Goal: Communication & Community: Share content

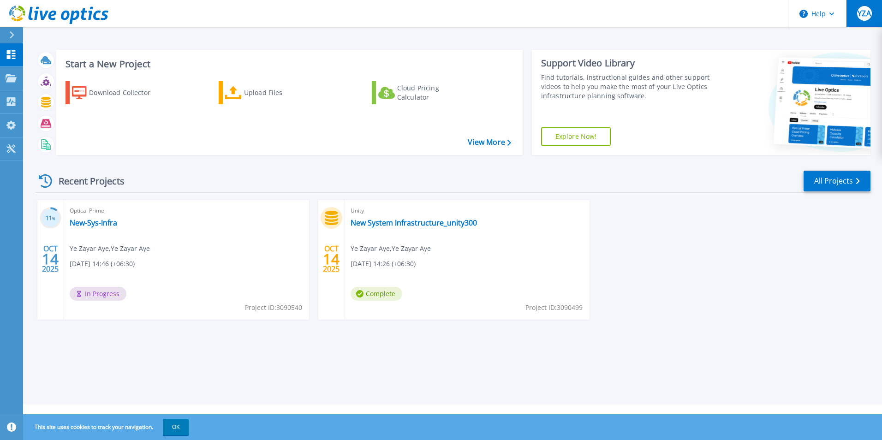
click at [856, 14] on button "YZA" at bounding box center [864, 13] width 36 height 27
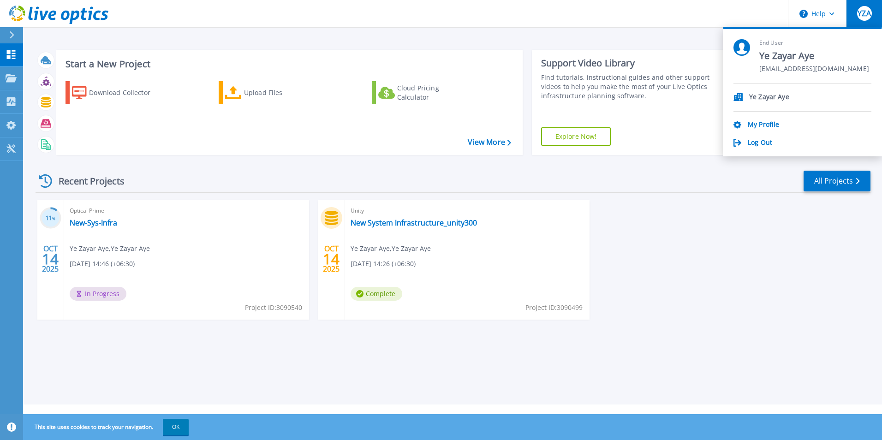
click at [12, 36] on icon at bounding box center [12, 34] width 5 height 7
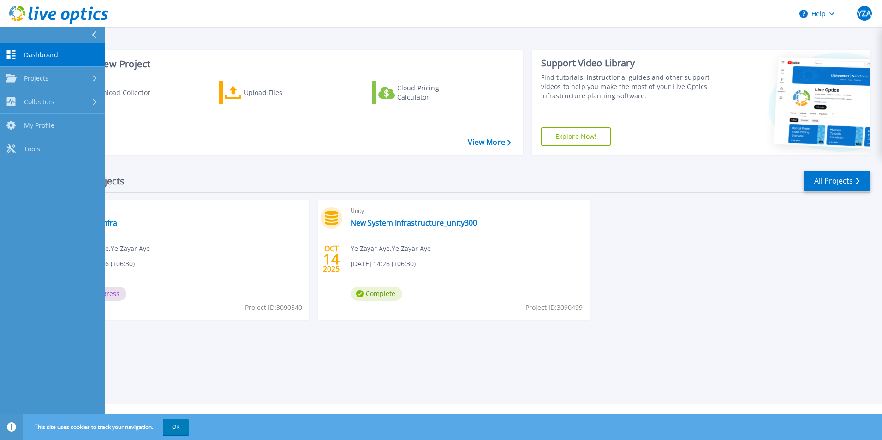
click at [12, 36] on button at bounding box center [52, 35] width 105 height 16
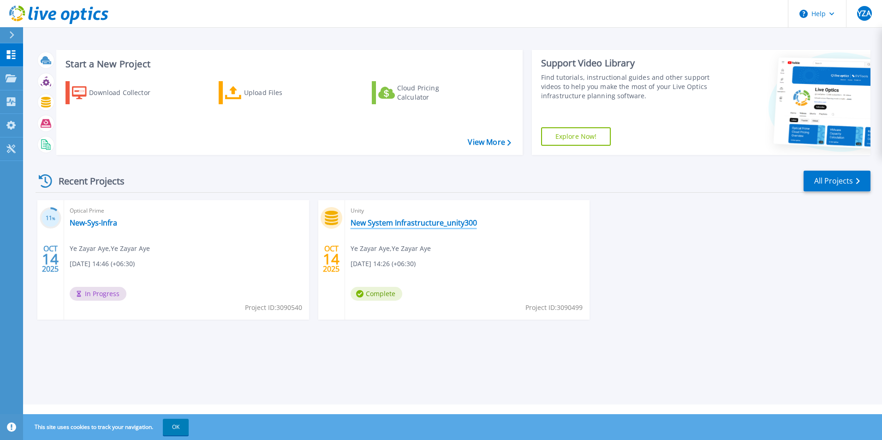
click at [395, 223] on link "New System Infrastructure_unity300" at bounding box center [414, 222] width 126 height 9
click at [852, 181] on link "All Projects" at bounding box center [837, 181] width 67 height 21
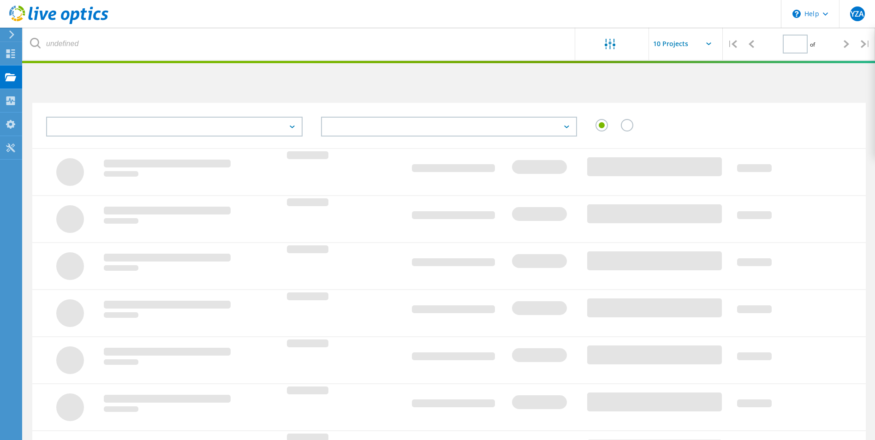
type input "1"
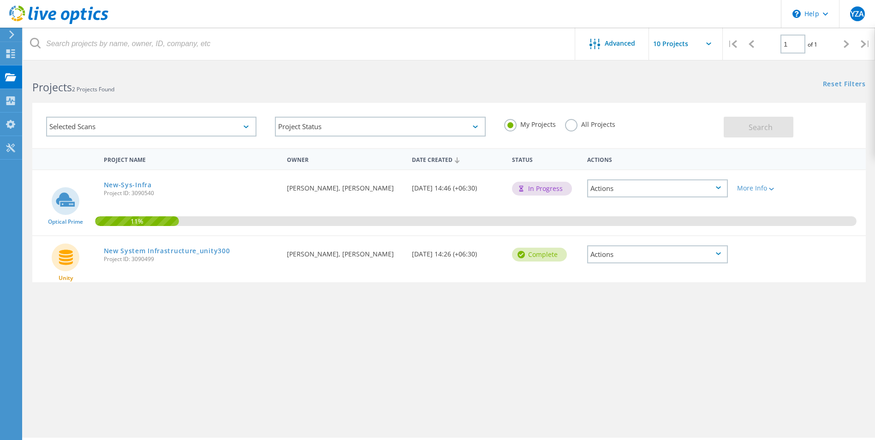
click at [721, 253] on div "Actions" at bounding box center [657, 254] width 141 height 18
click at [654, 261] on div "Share" at bounding box center [657, 262] width 139 height 14
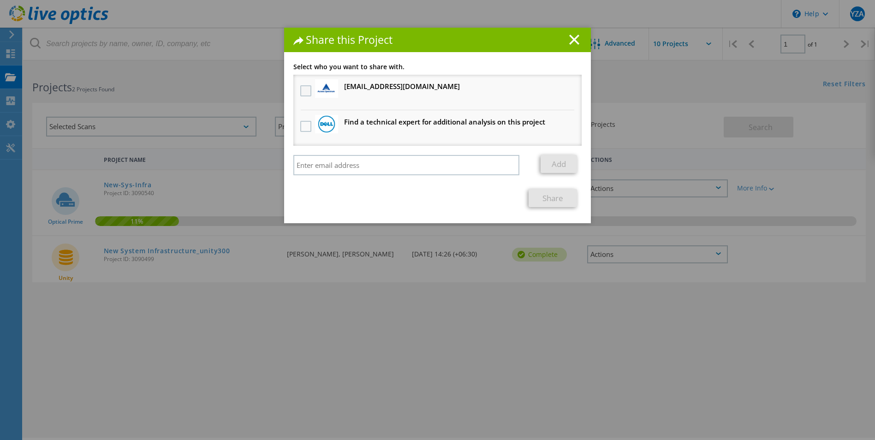
click at [304, 87] on label at bounding box center [306, 90] width 13 height 11
click at [0, 0] on input "checkbox" at bounding box center [0, 0] width 0 height 0
click at [538, 198] on link "Share" at bounding box center [553, 198] width 48 height 18
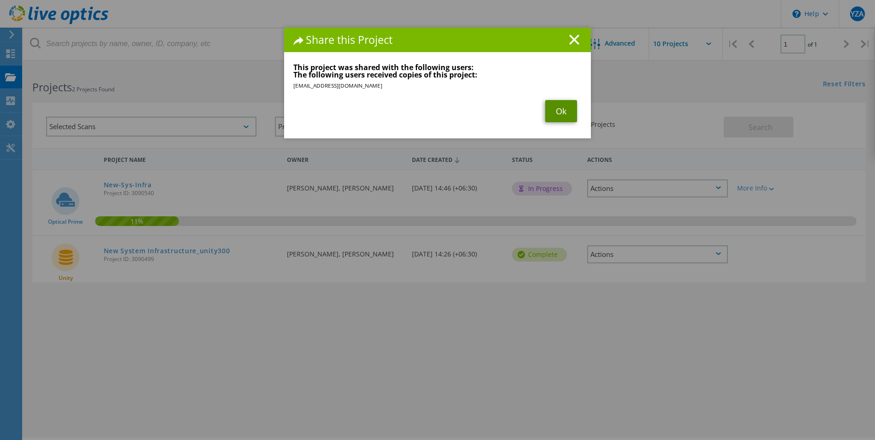
click at [557, 114] on link "Ok" at bounding box center [561, 111] width 32 height 22
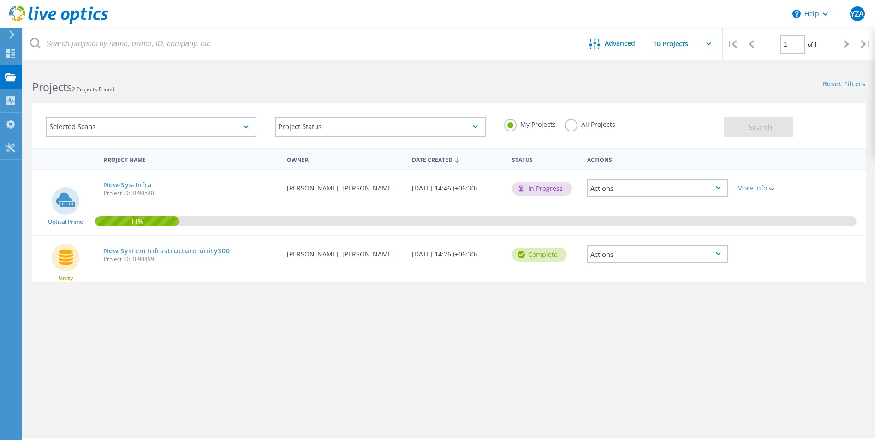
click at [717, 189] on icon at bounding box center [718, 187] width 5 height 3
click at [619, 201] on div "Share" at bounding box center [657, 203] width 139 height 14
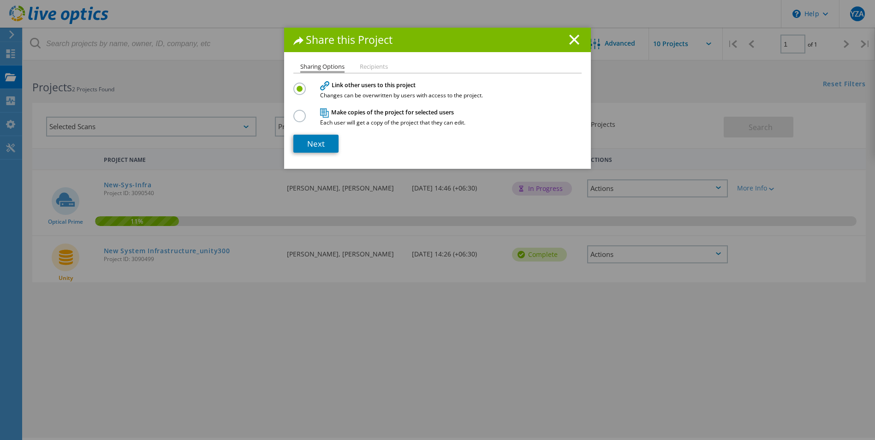
click at [376, 65] on li "Recipients" at bounding box center [374, 67] width 28 height 7
drag, startPoint x: 365, startPoint y: 63, endPoint x: 351, endPoint y: 82, distance: 23.4
click at [364, 64] on li "Recipients" at bounding box center [374, 67] width 28 height 7
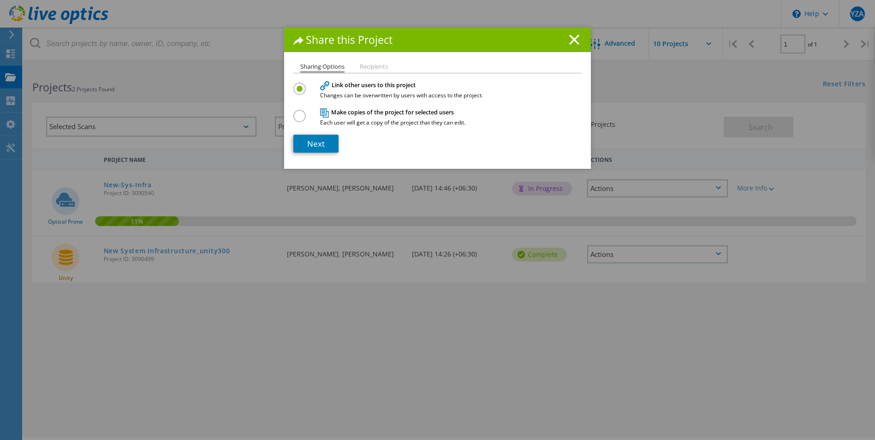
click at [515, 89] on h4 "Link other users to this project Changes can be overwritten by users with acces…" at bounding box center [435, 89] width 231 height 17
click at [570, 36] on icon at bounding box center [574, 40] width 10 height 10
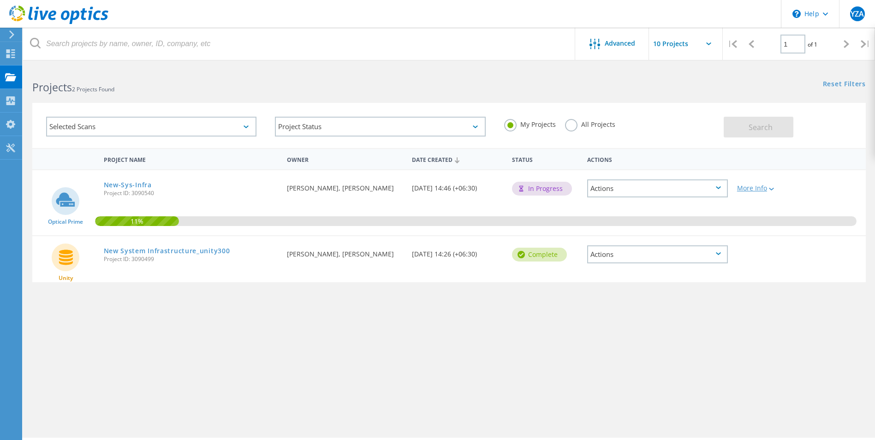
click at [772, 186] on div at bounding box center [770, 189] width 7 height 6
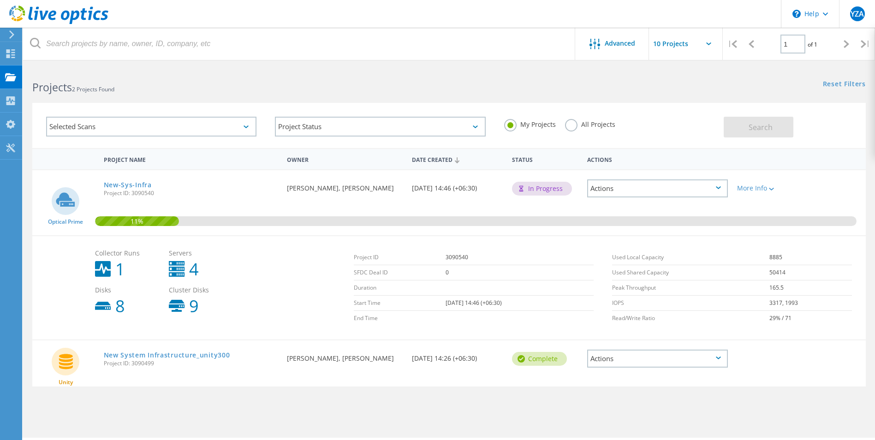
click at [718, 357] on icon at bounding box center [718, 358] width 5 height 3
click at [703, 365] on div "Share" at bounding box center [657, 366] width 139 height 14
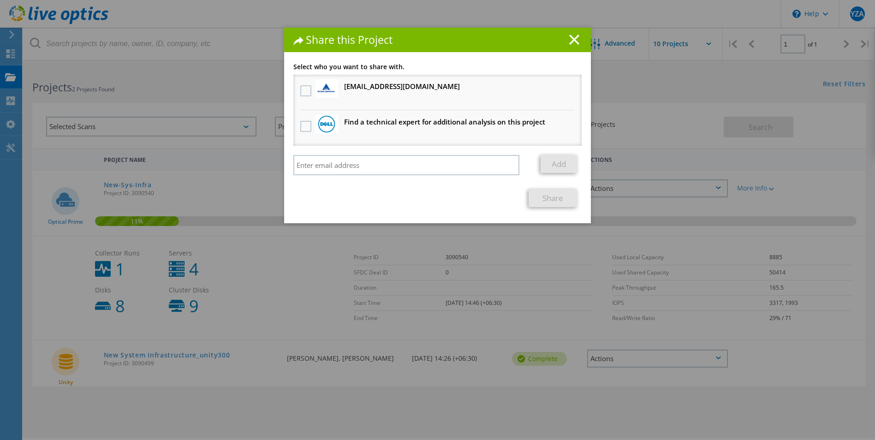
drag, startPoint x: 572, startPoint y: 39, endPoint x: 665, endPoint y: 64, distance: 96.3
click at [571, 39] on line at bounding box center [574, 39] width 9 height 9
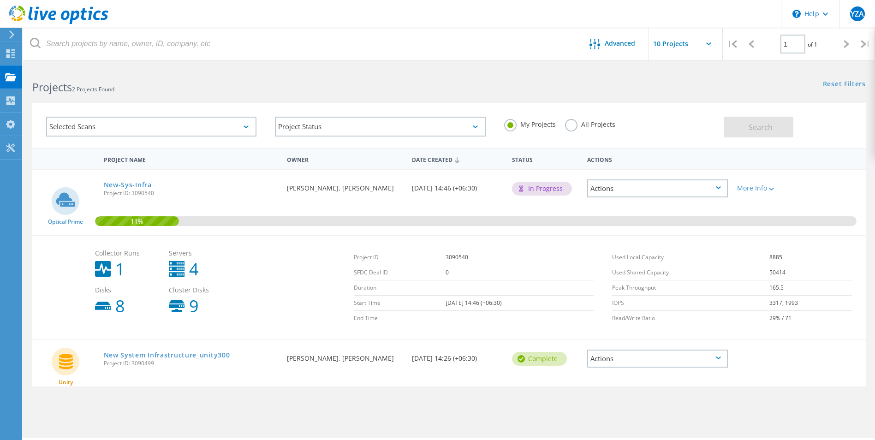
click at [717, 189] on icon at bounding box center [718, 187] width 5 height 3
click at [619, 200] on div "Share" at bounding box center [657, 203] width 139 height 14
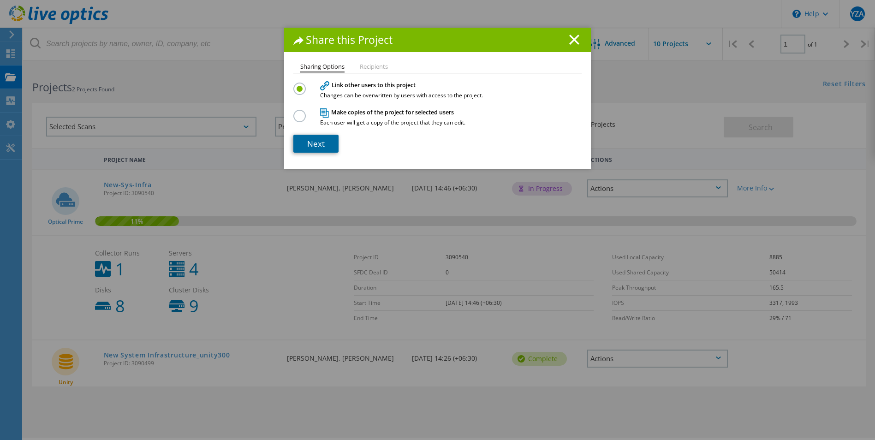
click at [326, 145] on link "Next" at bounding box center [315, 144] width 45 height 18
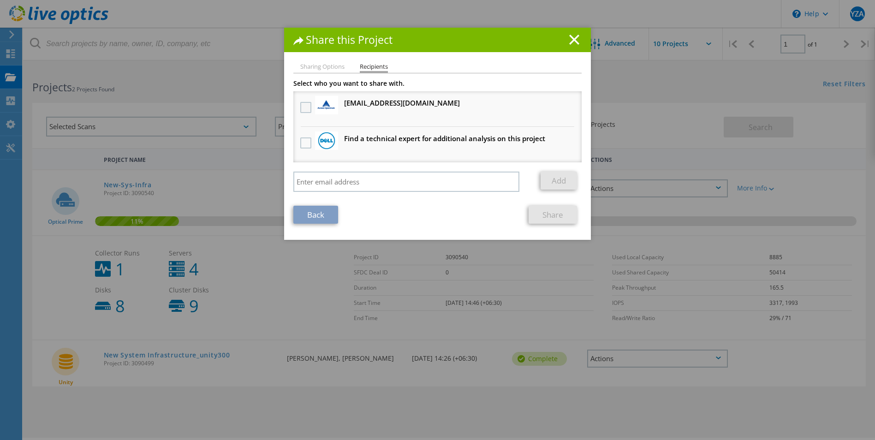
click at [300, 108] on label at bounding box center [306, 107] width 13 height 11
click at [0, 0] on input "checkbox" at bounding box center [0, 0] width 0 height 0
click at [550, 214] on link "Share" at bounding box center [553, 215] width 48 height 18
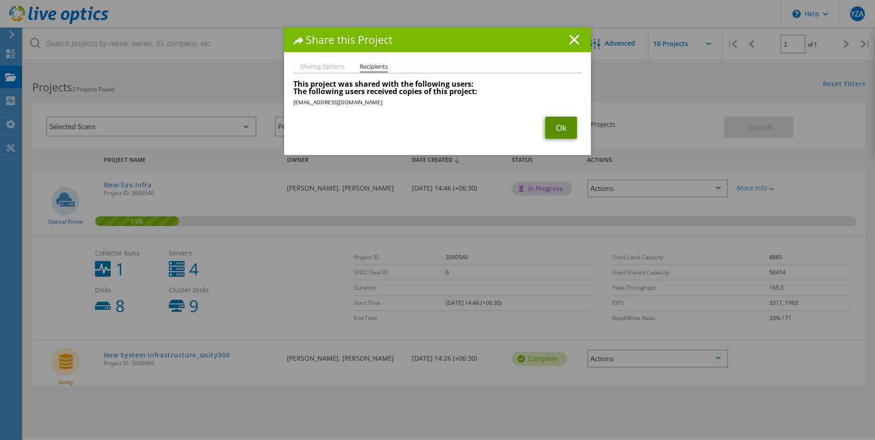
drag, startPoint x: 548, startPoint y: 128, endPoint x: 539, endPoint y: 131, distance: 10.4
click at [548, 128] on link "Ok" at bounding box center [561, 128] width 32 height 22
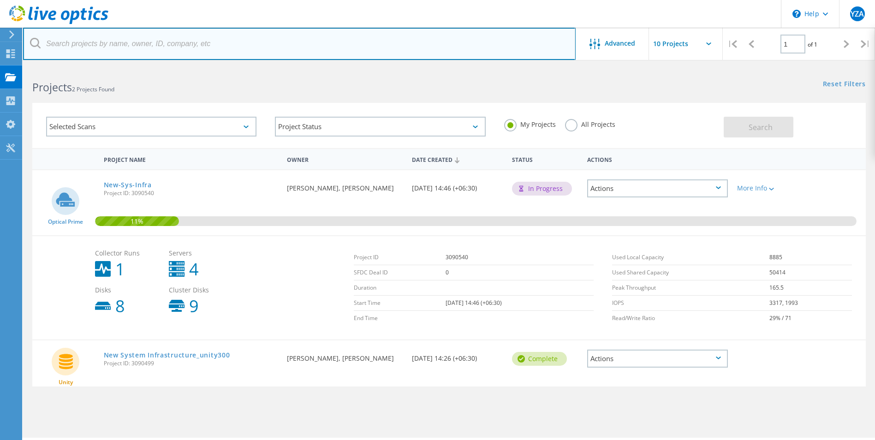
click at [308, 36] on input "text" at bounding box center [299, 44] width 553 height 32
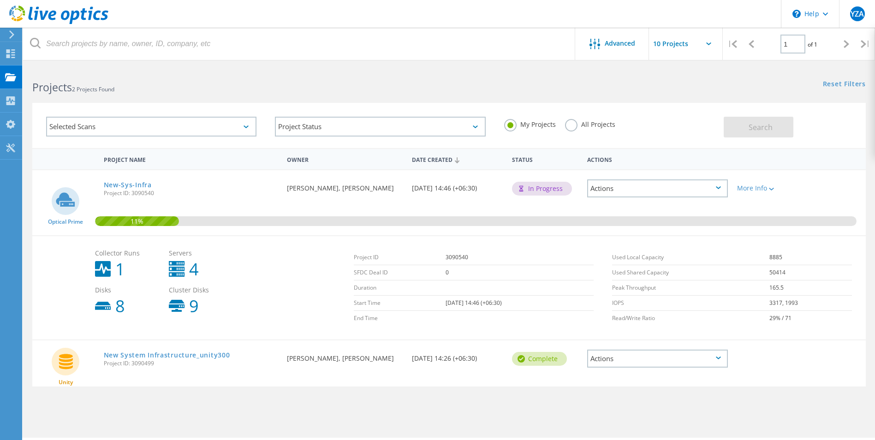
click at [717, 359] on icon at bounding box center [718, 358] width 5 height 3
click at [614, 367] on div "Share" at bounding box center [657, 366] width 139 height 14
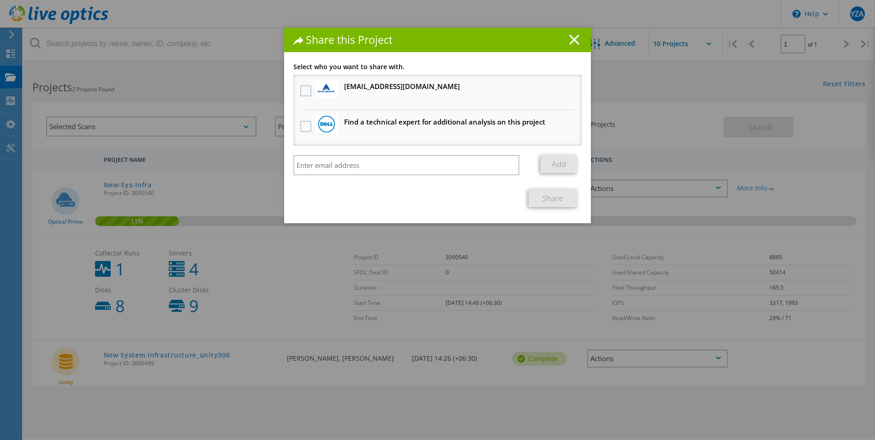
click at [570, 37] on icon at bounding box center [574, 40] width 10 height 10
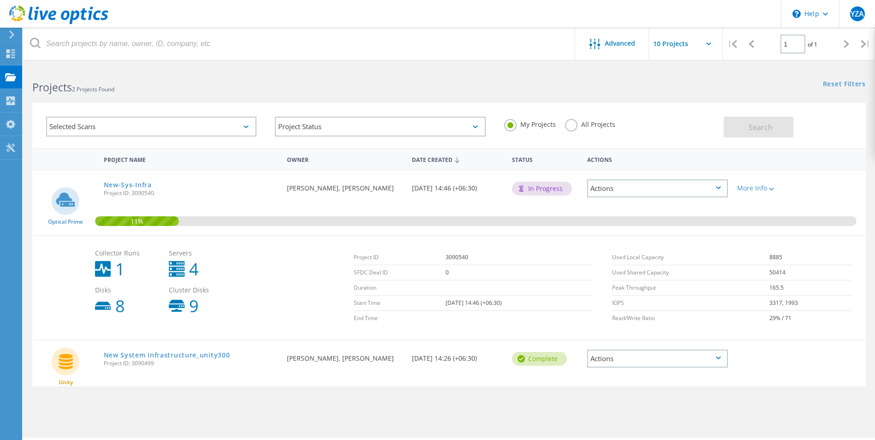
click at [711, 40] on input "text" at bounding box center [695, 44] width 92 height 32
click at [838, 99] on div "Selected Scans Project Status In Progress Complete Published Anonymous Archived…" at bounding box center [449, 119] width 852 height 57
click at [769, 189] on div at bounding box center [770, 189] width 7 height 6
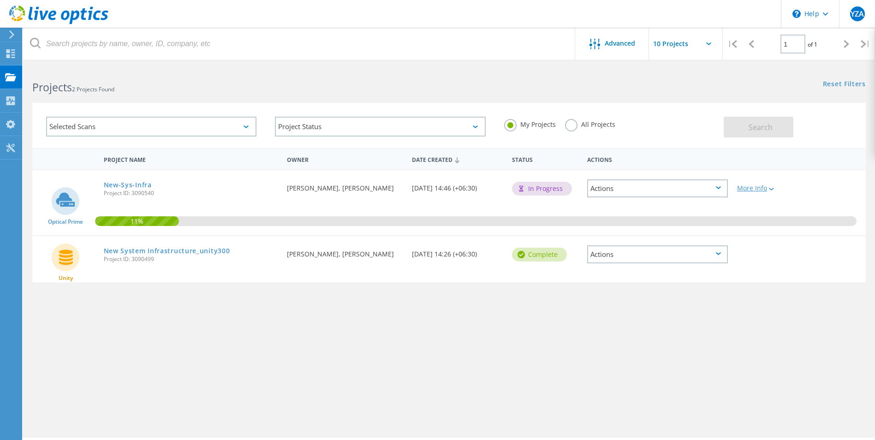
click at [773, 189] on icon at bounding box center [771, 189] width 5 height 3
